Goal: Information Seeking & Learning: Learn about a topic

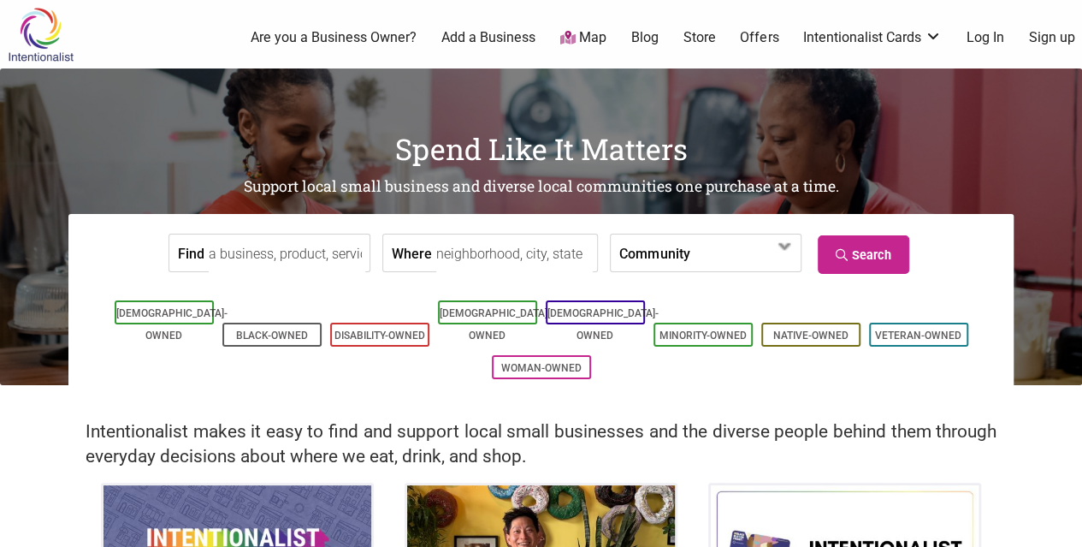
click at [272, 260] on input "Find" at bounding box center [287, 253] width 157 height 38
type input "car detailing"
click at [883, 258] on link "Search" at bounding box center [864, 254] width 92 height 38
click at [467, 257] on input "Where" at bounding box center [514, 253] width 157 height 38
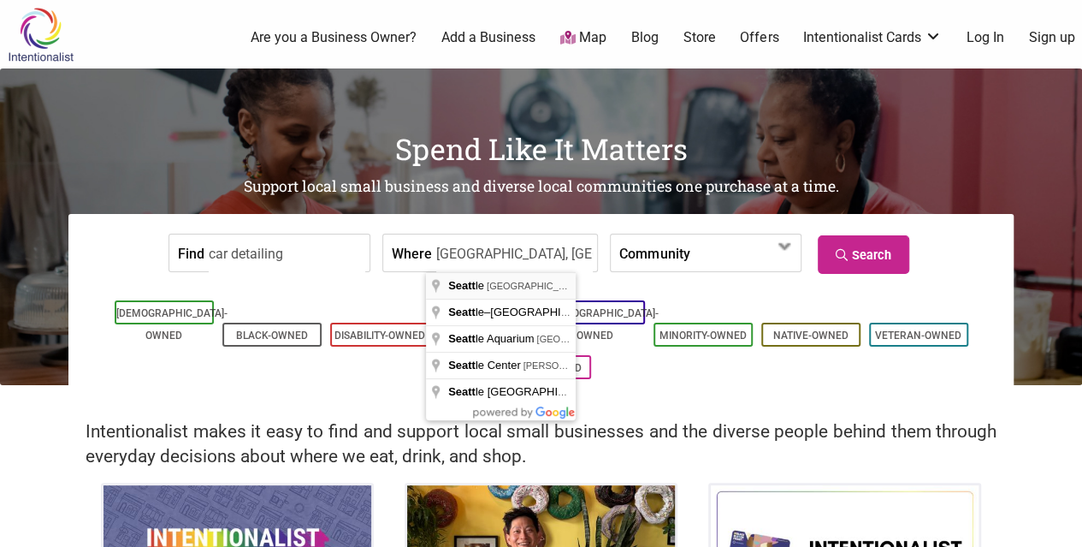
type input "Seattle, WA, USA"
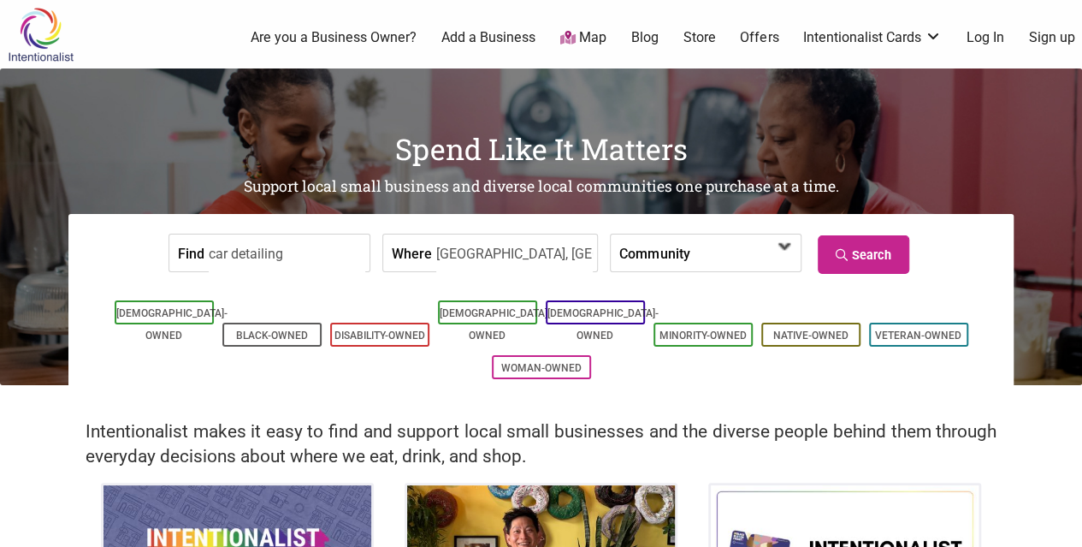
click at [785, 256] on span at bounding box center [784, 246] width 27 height 27
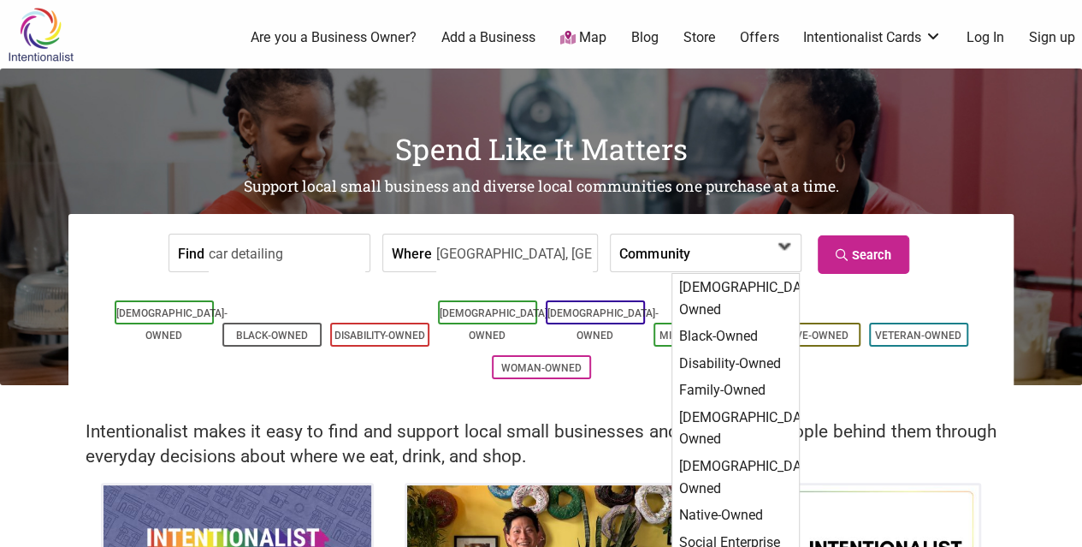
click at [785, 256] on span at bounding box center [784, 246] width 27 height 27
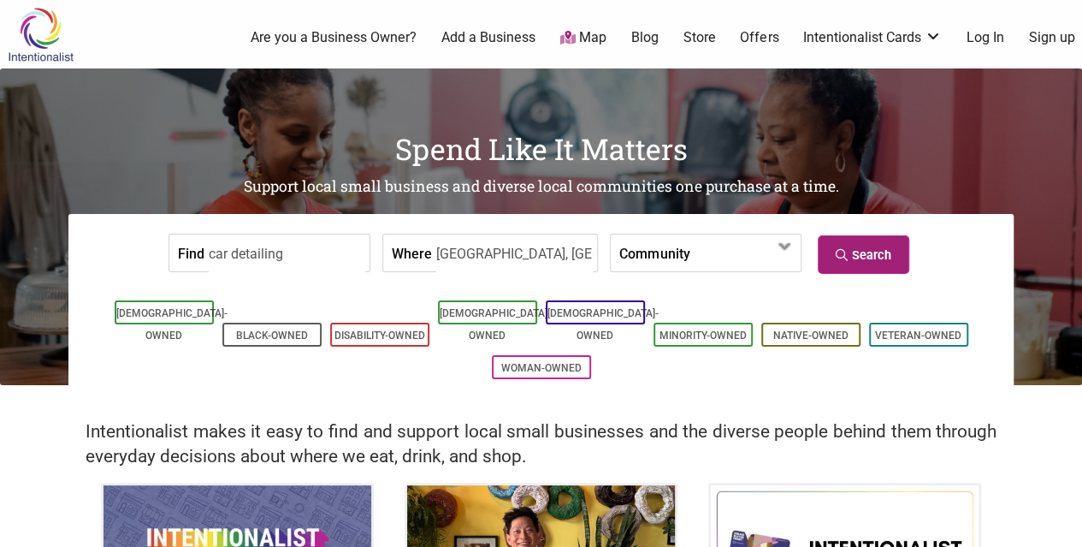
click at [878, 251] on link "Search" at bounding box center [864, 254] width 92 height 38
click at [787, 256] on span at bounding box center [784, 246] width 27 height 27
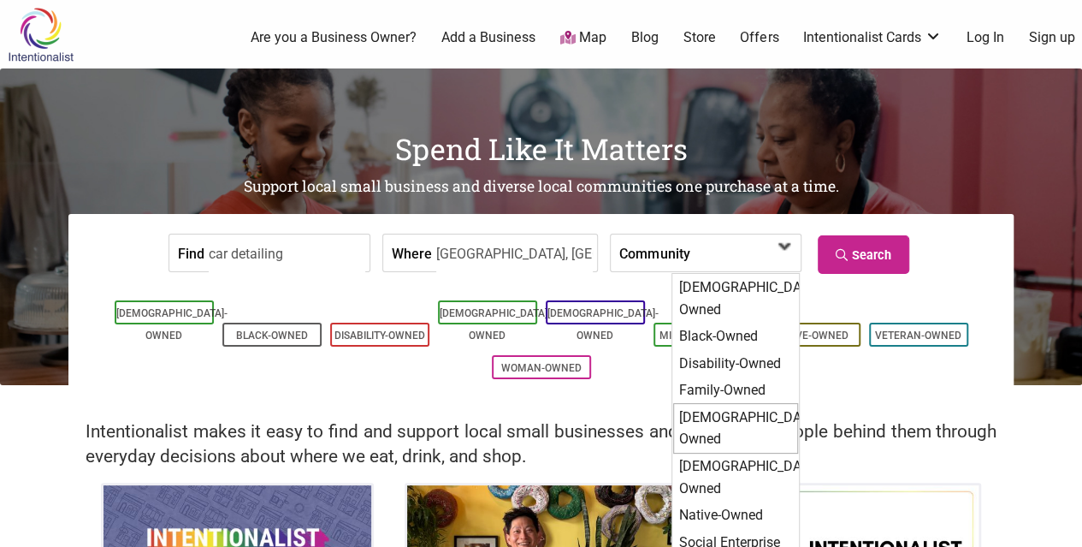
click at [741, 403] on div "[DEMOGRAPHIC_DATA]-Owned" at bounding box center [735, 428] width 125 height 50
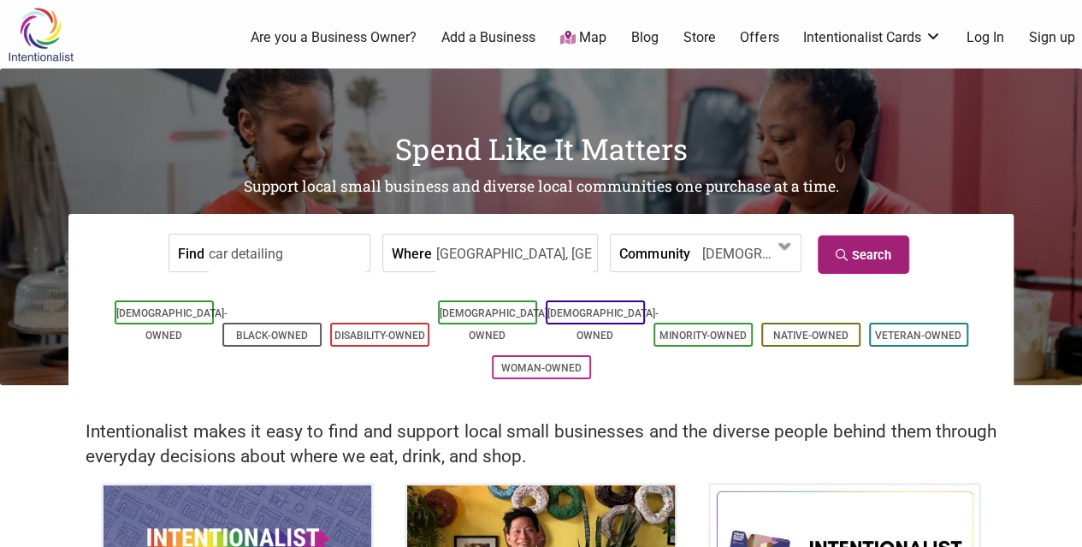
click at [866, 256] on link "Search" at bounding box center [864, 254] width 92 height 38
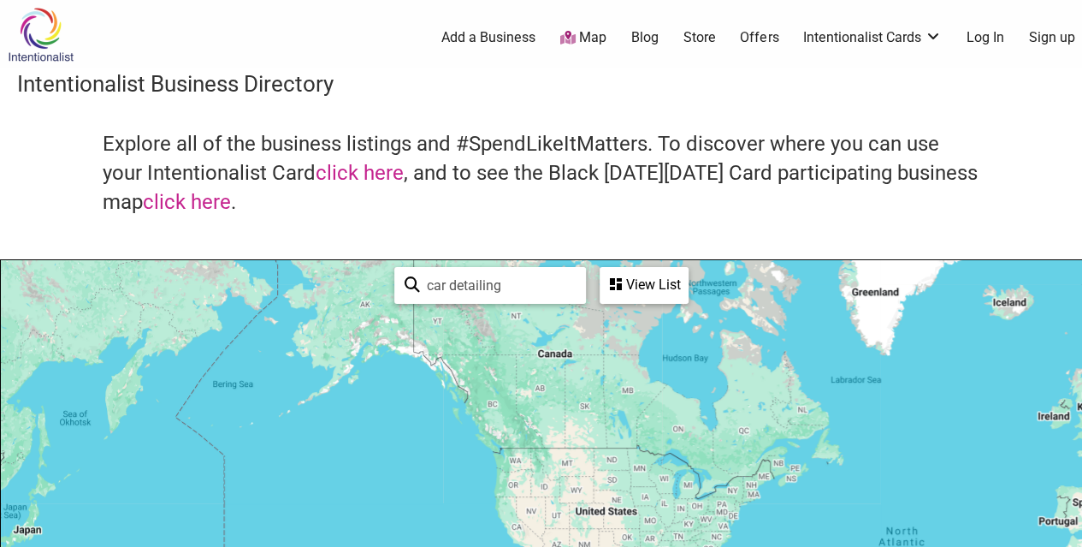
drag, startPoint x: 674, startPoint y: 425, endPoint x: 674, endPoint y: 331, distance: 94.1
click at [657, 288] on div "View List" at bounding box center [644, 285] width 86 height 33
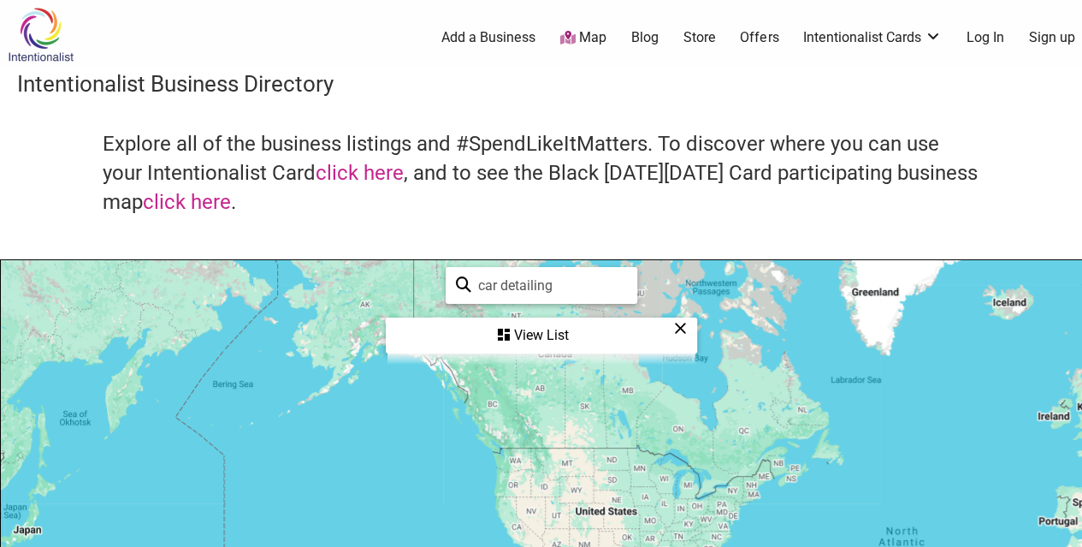
click at [681, 328] on icon at bounding box center [680, 328] width 13 height 1
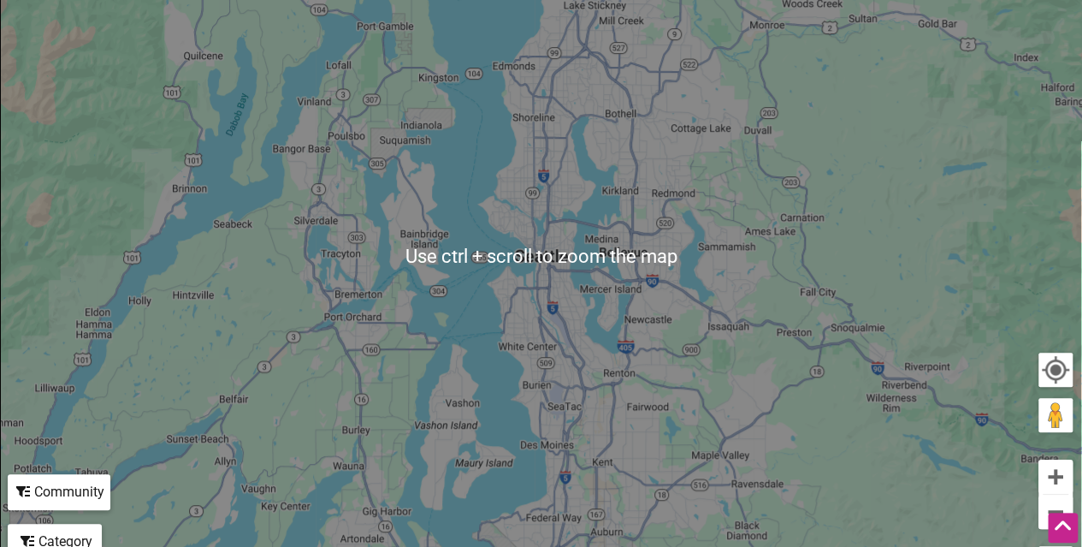
scroll to position [342, 0]
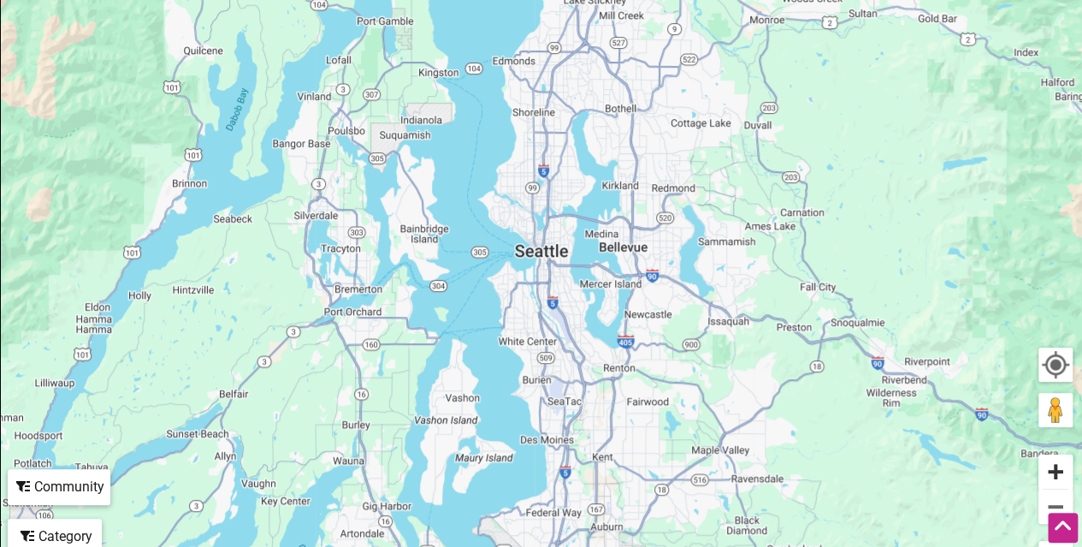
click at [1049, 470] on button "Zoom in" at bounding box center [1055, 471] width 34 height 34
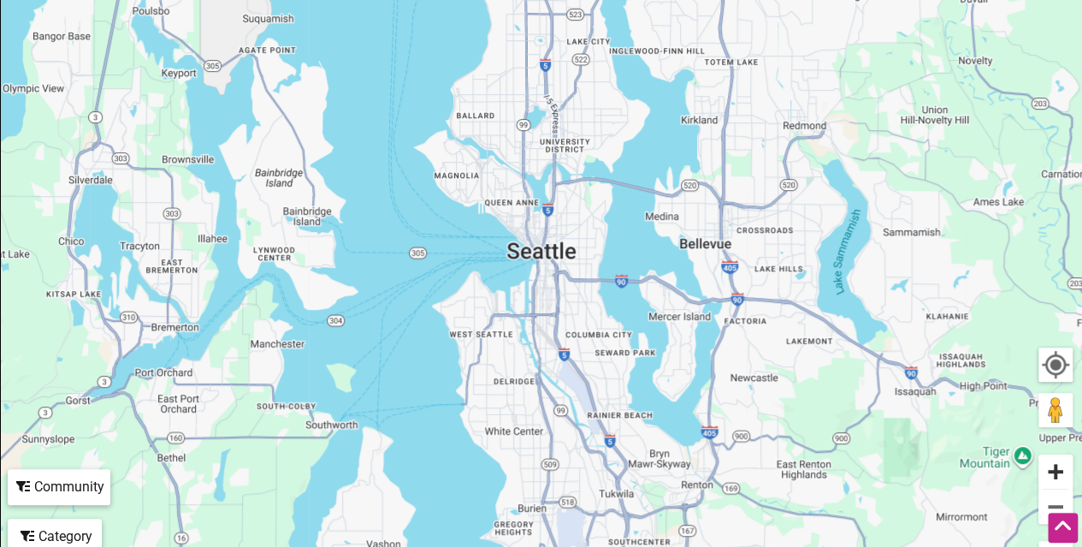
click at [1049, 470] on button "Zoom in" at bounding box center [1055, 471] width 34 height 34
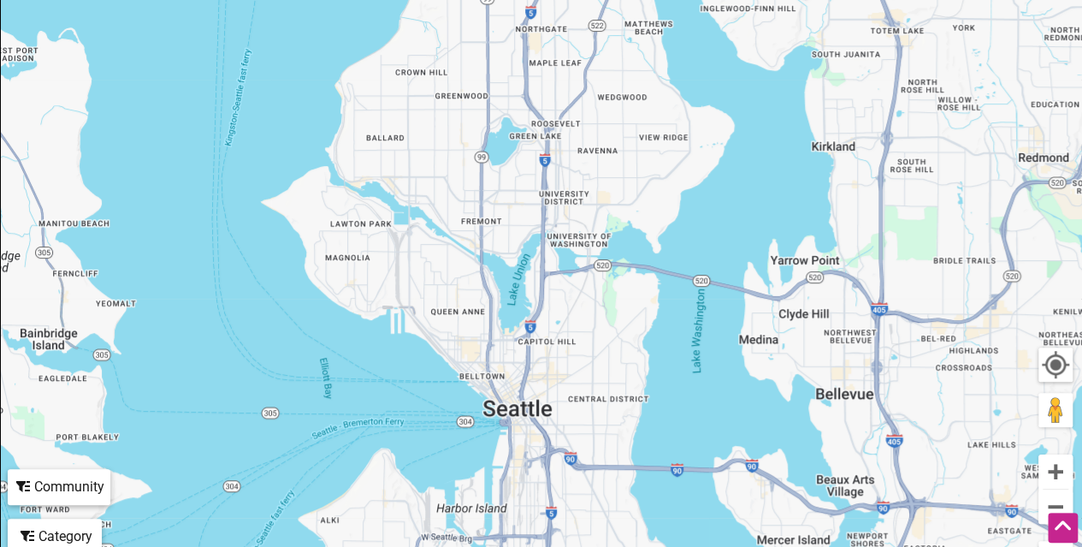
drag, startPoint x: 665, startPoint y: 279, endPoint x: 638, endPoint y: 440, distance: 163.8
click at [638, 440] on div "To navigate, press the arrow keys." at bounding box center [541, 250] width 1080 height 665
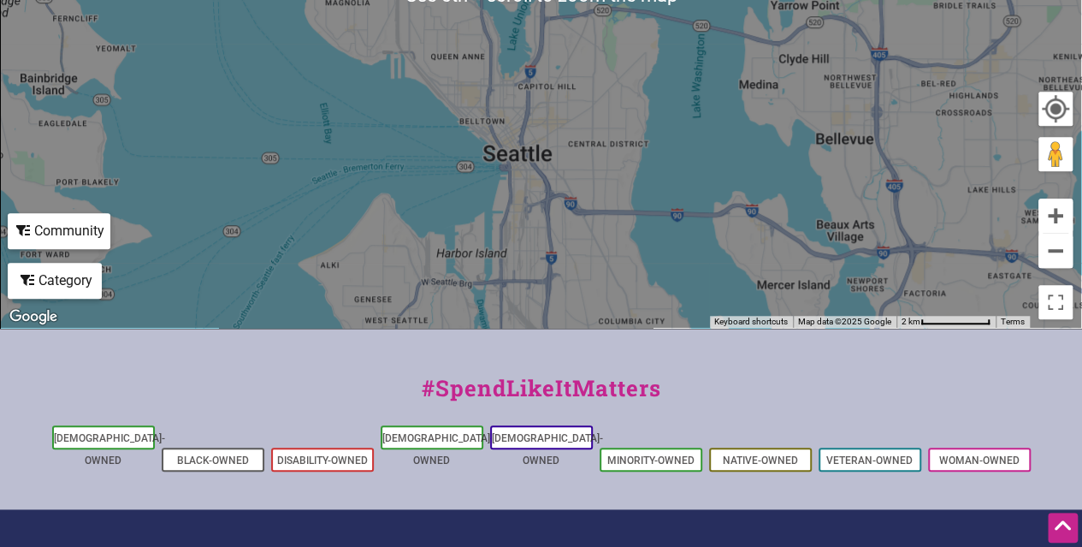
scroll to position [599, 0]
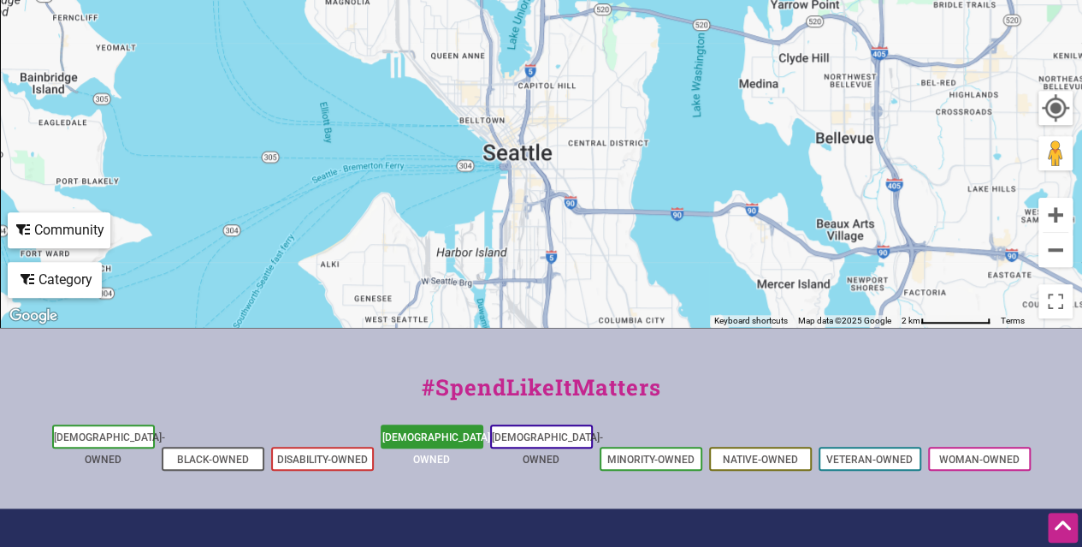
click at [434, 438] on link "[DEMOGRAPHIC_DATA]-Owned" at bounding box center [437, 448] width 111 height 34
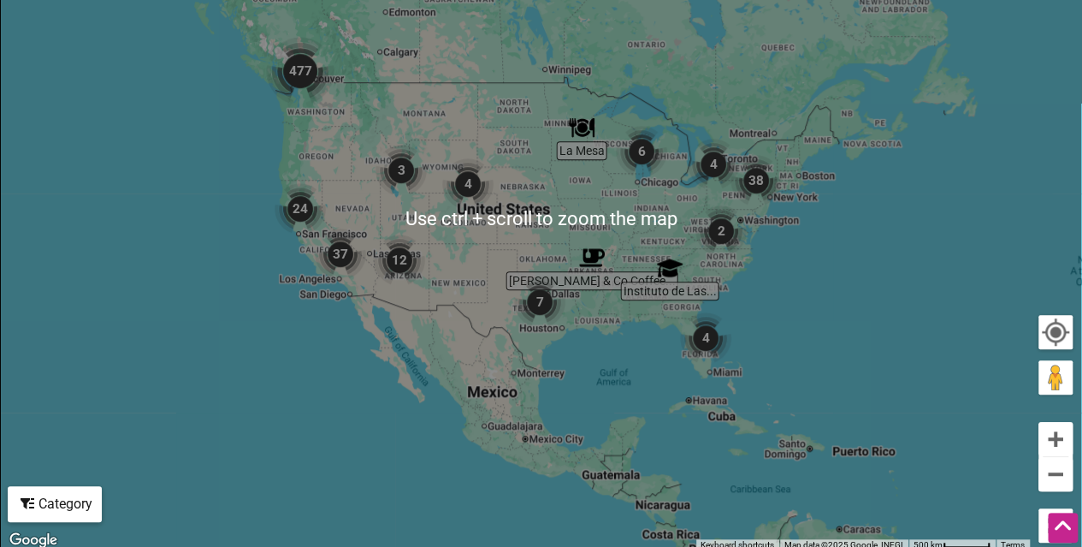
scroll to position [513, 0]
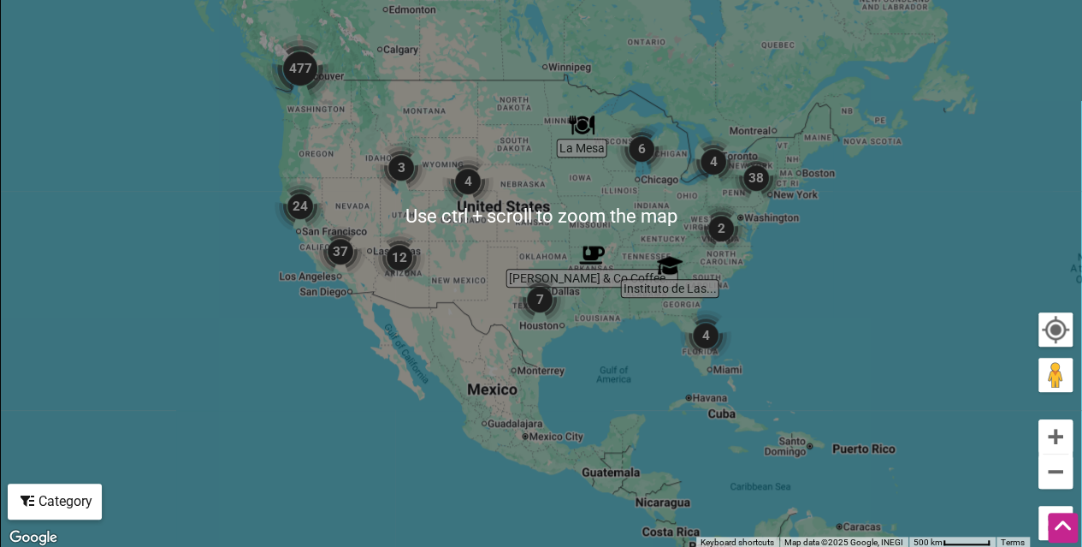
click at [301, 80] on img "477" at bounding box center [300, 68] width 68 height 68
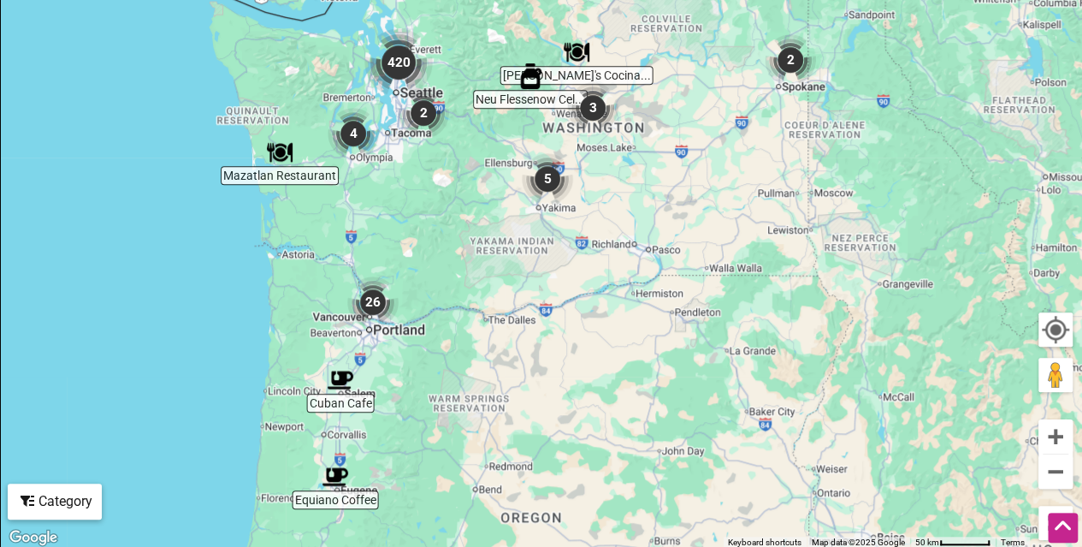
click at [395, 64] on img "420" at bounding box center [398, 62] width 68 height 68
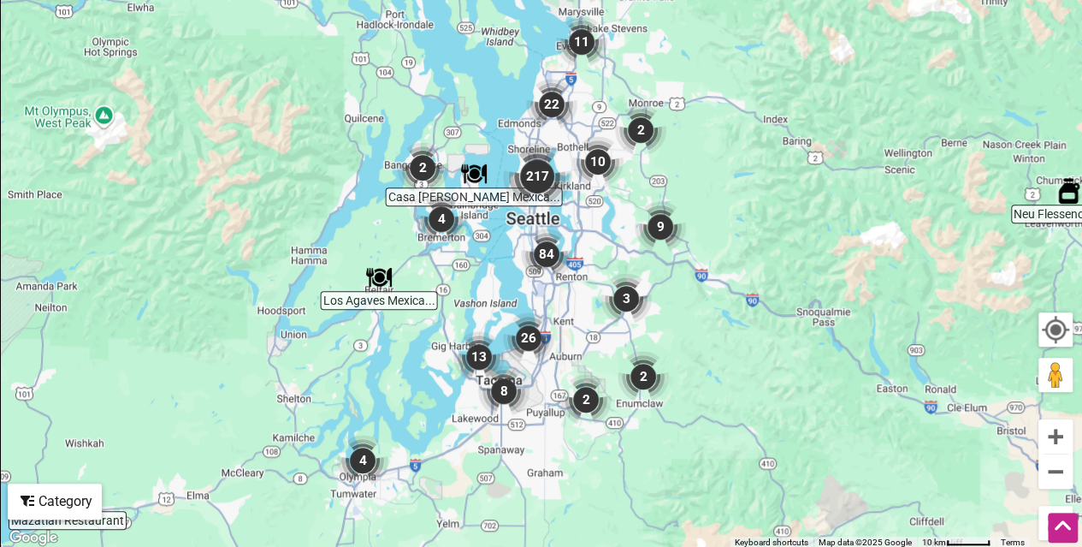
click at [538, 174] on img "217" at bounding box center [537, 176] width 68 height 68
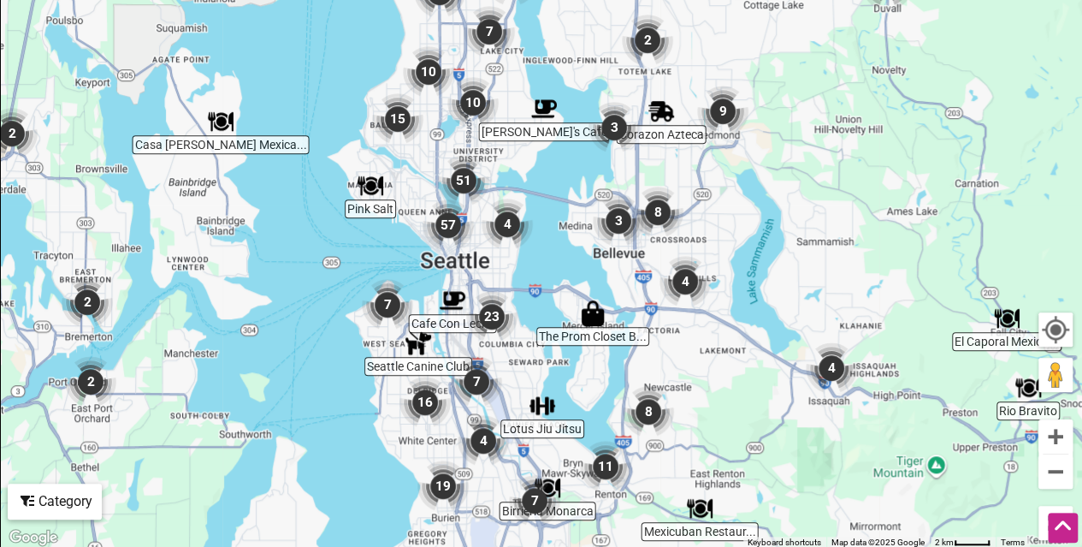
click at [395, 116] on img "15" at bounding box center [397, 118] width 51 height 51
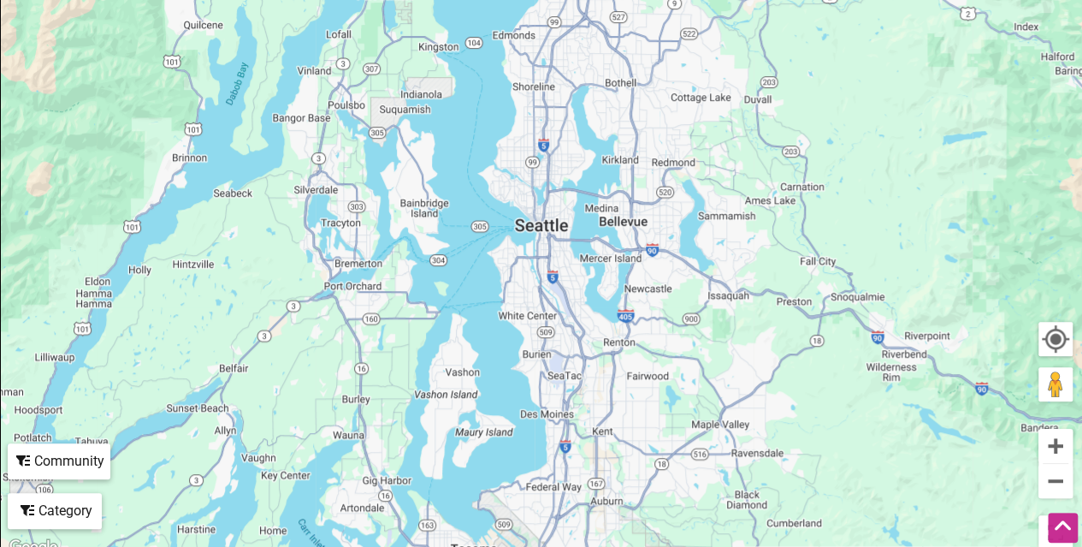
scroll to position [376, 0]
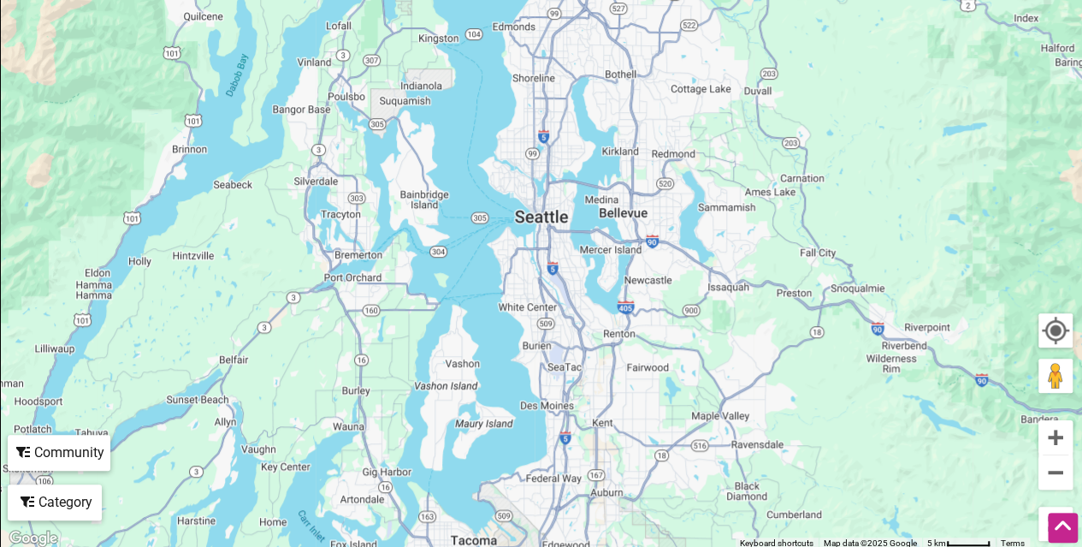
click at [39, 500] on div "Category" at bounding box center [54, 502] width 91 height 33
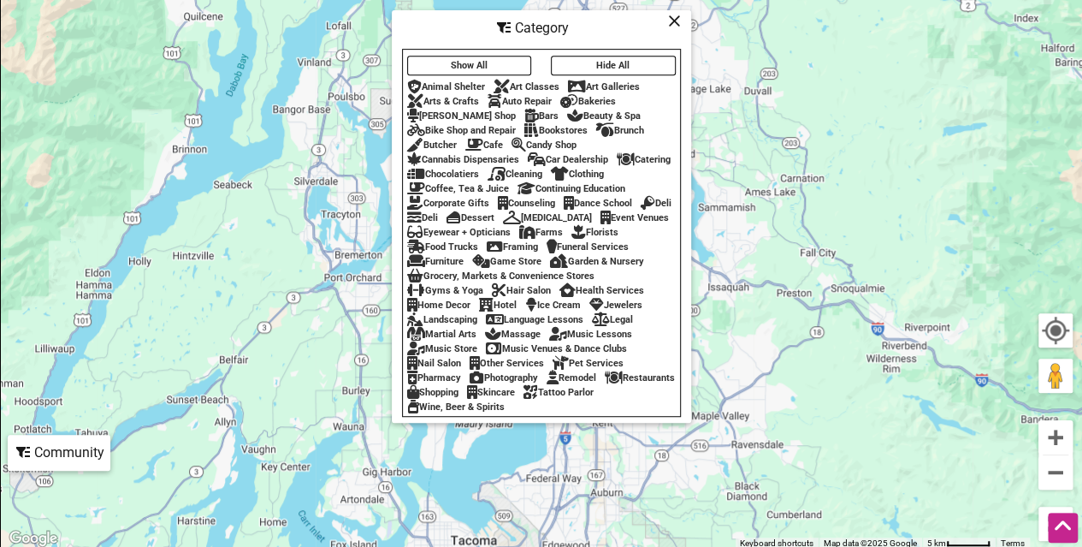
click at [672, 21] on icon at bounding box center [674, 21] width 13 height 1
